Goal: Transaction & Acquisition: Purchase product/service

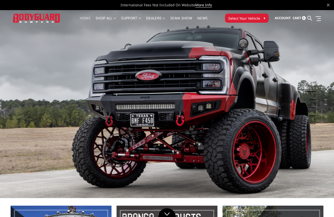
click at [243, 20] on span "Select Your Vehicle" at bounding box center [244, 18] width 32 height 5
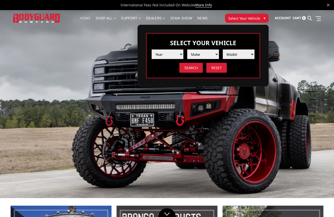
click at [184, 55] on li "Make" at bounding box center [201, 52] width 36 height 13
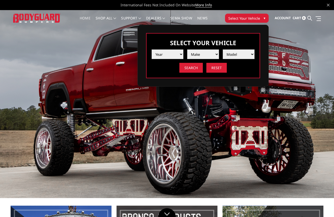
select select "yr_2025"
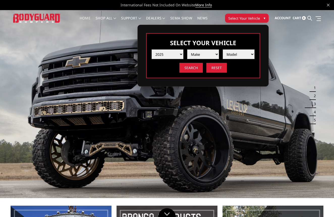
select select "mk_ford"
select select "md_f250-f350"
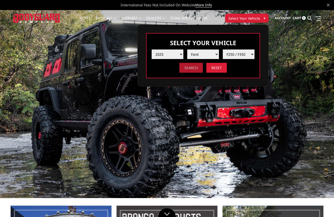
click at [191, 69] on input "Search" at bounding box center [190, 68] width 23 height 10
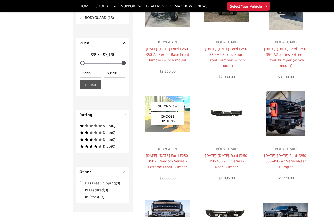
scroll to position [195, 0]
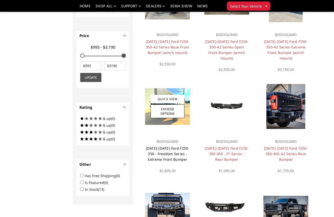
click at [163, 152] on link "[DATE]-[DATE] Ford F250-350 - Freedom Series - Extreme Front Bumper" at bounding box center [168, 154] width 44 height 16
